Goal: Find specific page/section: Find specific page/section

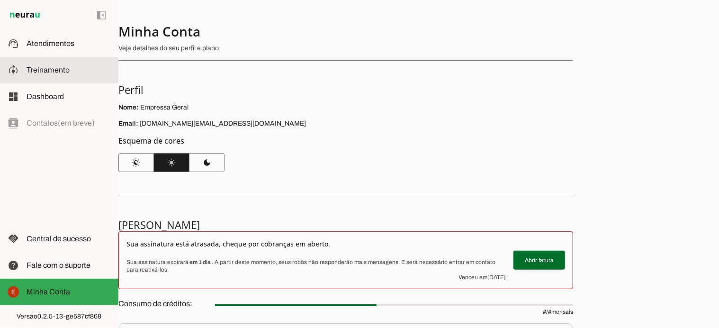
scroll to position [315, 0]
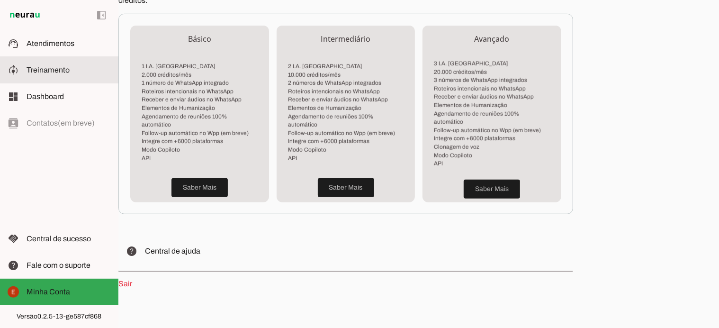
click at [53, 68] on span "Treinamento" at bounding box center [48, 70] width 43 height 8
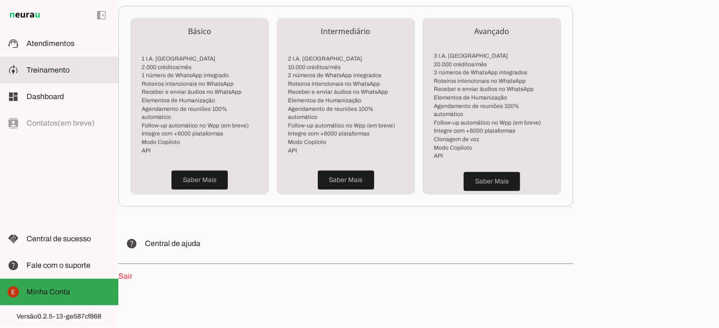
scroll to position [307, 0]
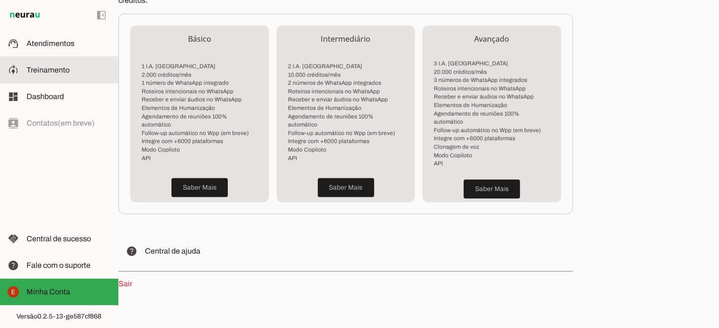
click at [53, 68] on span "Treinamento" at bounding box center [48, 70] width 43 height 8
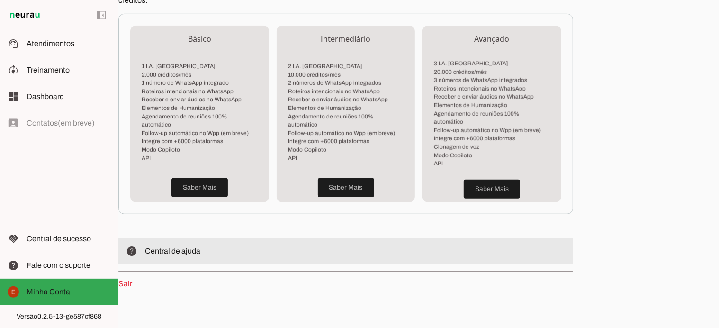
scroll to position [315, 0]
